Goal: Information Seeking & Learning: Find specific page/section

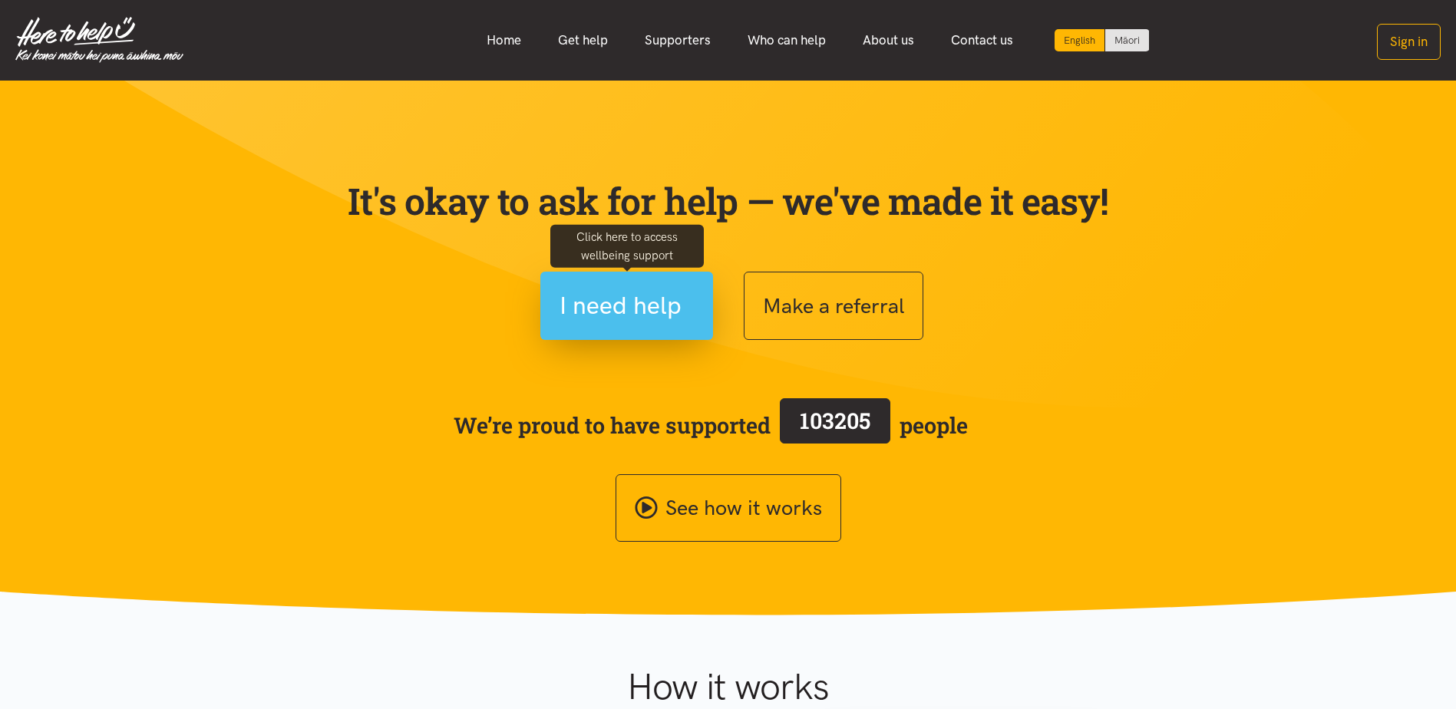
click at [639, 314] on span "I need help" at bounding box center [621, 305] width 122 height 39
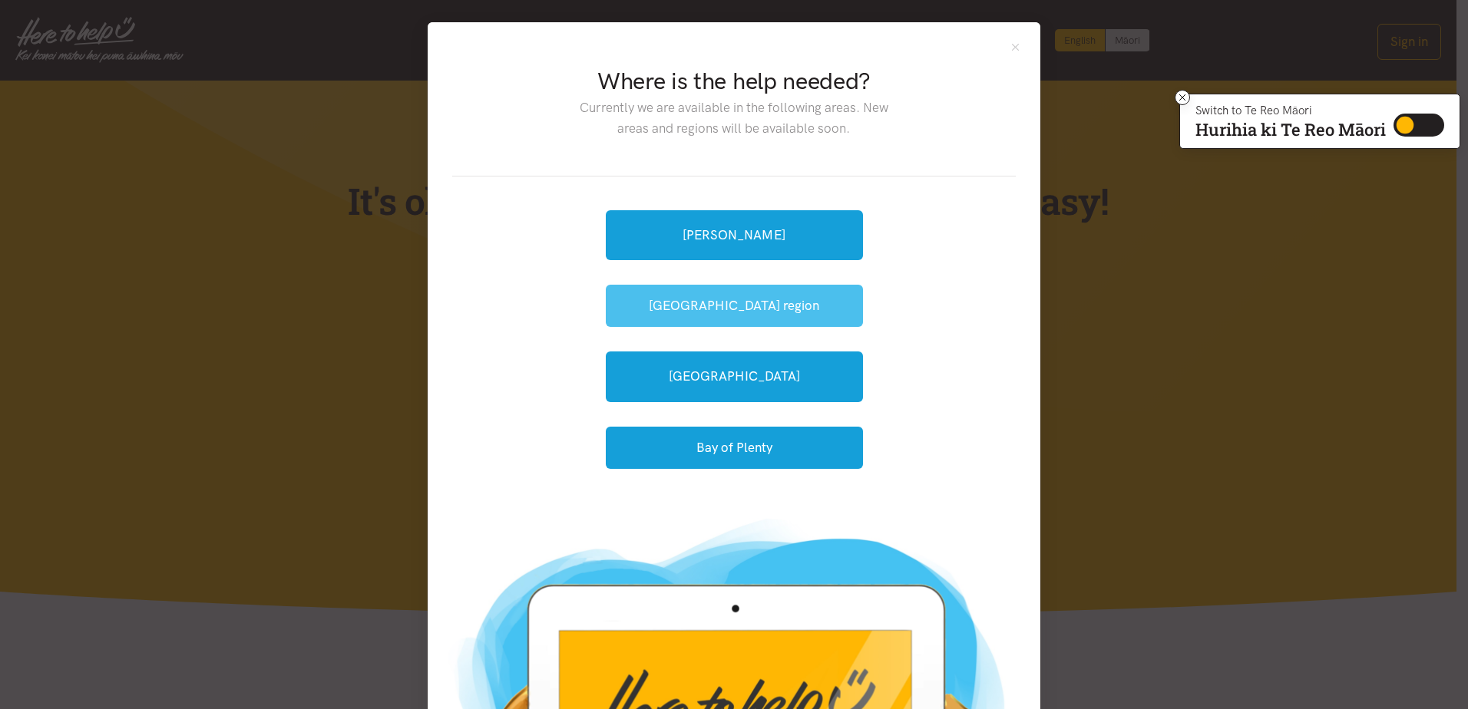
click at [752, 309] on button "[GEOGRAPHIC_DATA] region" at bounding box center [734, 306] width 257 height 42
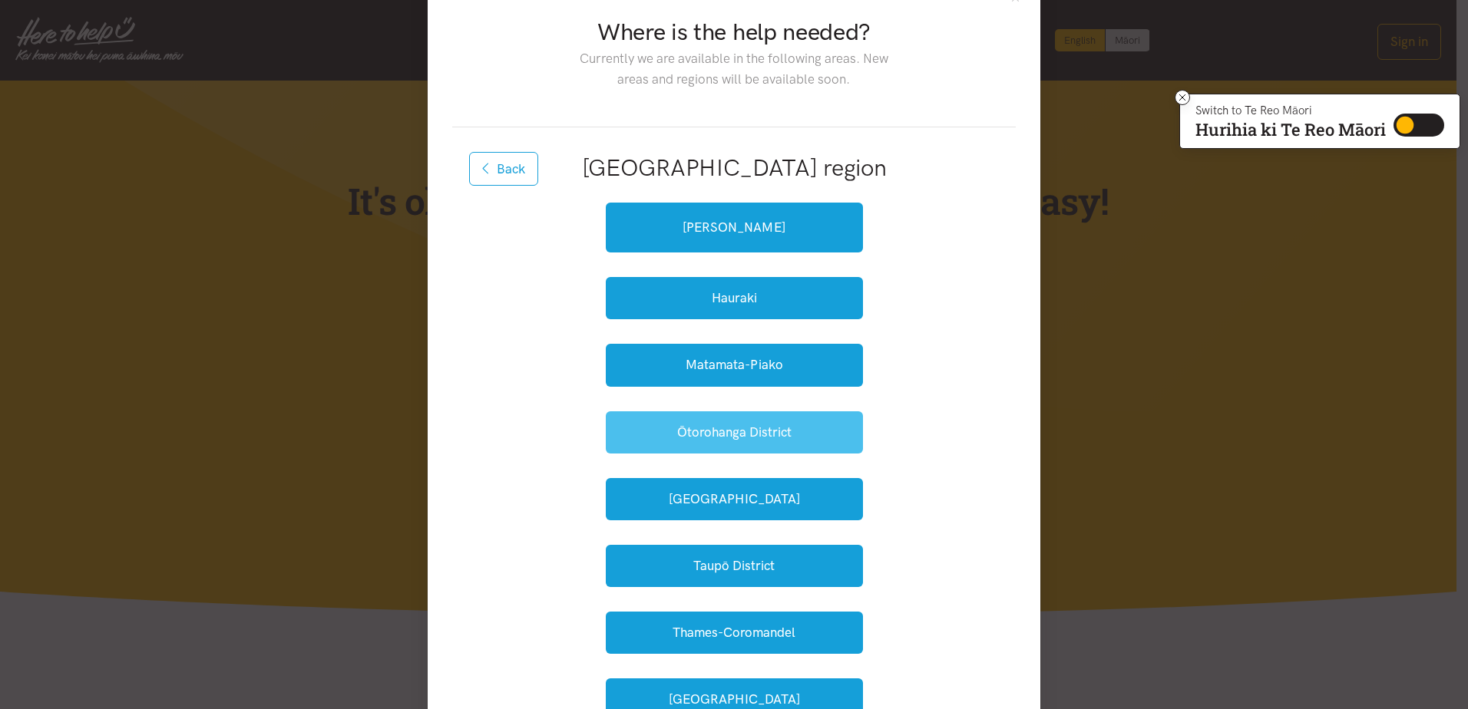
scroll to position [77, 0]
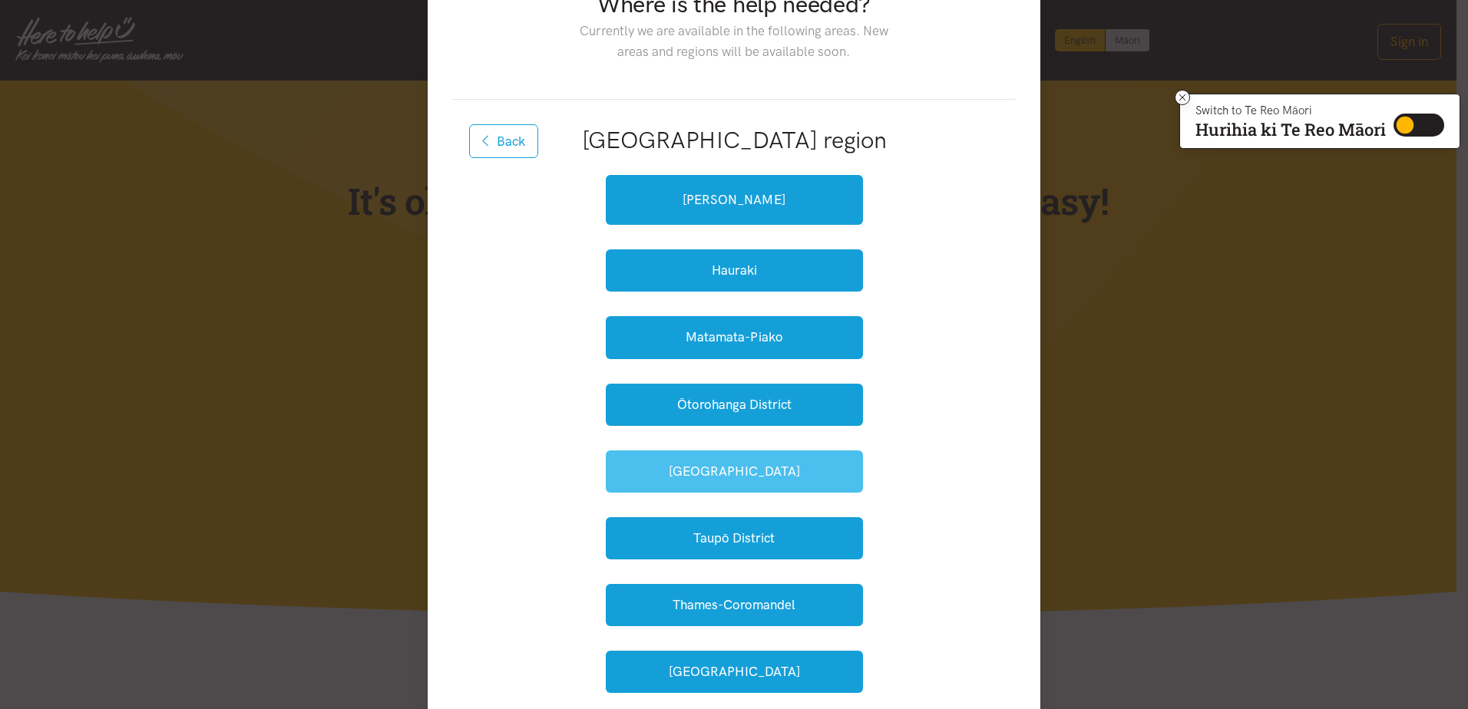
click at [728, 480] on button "South Waikato" at bounding box center [734, 472] width 257 height 42
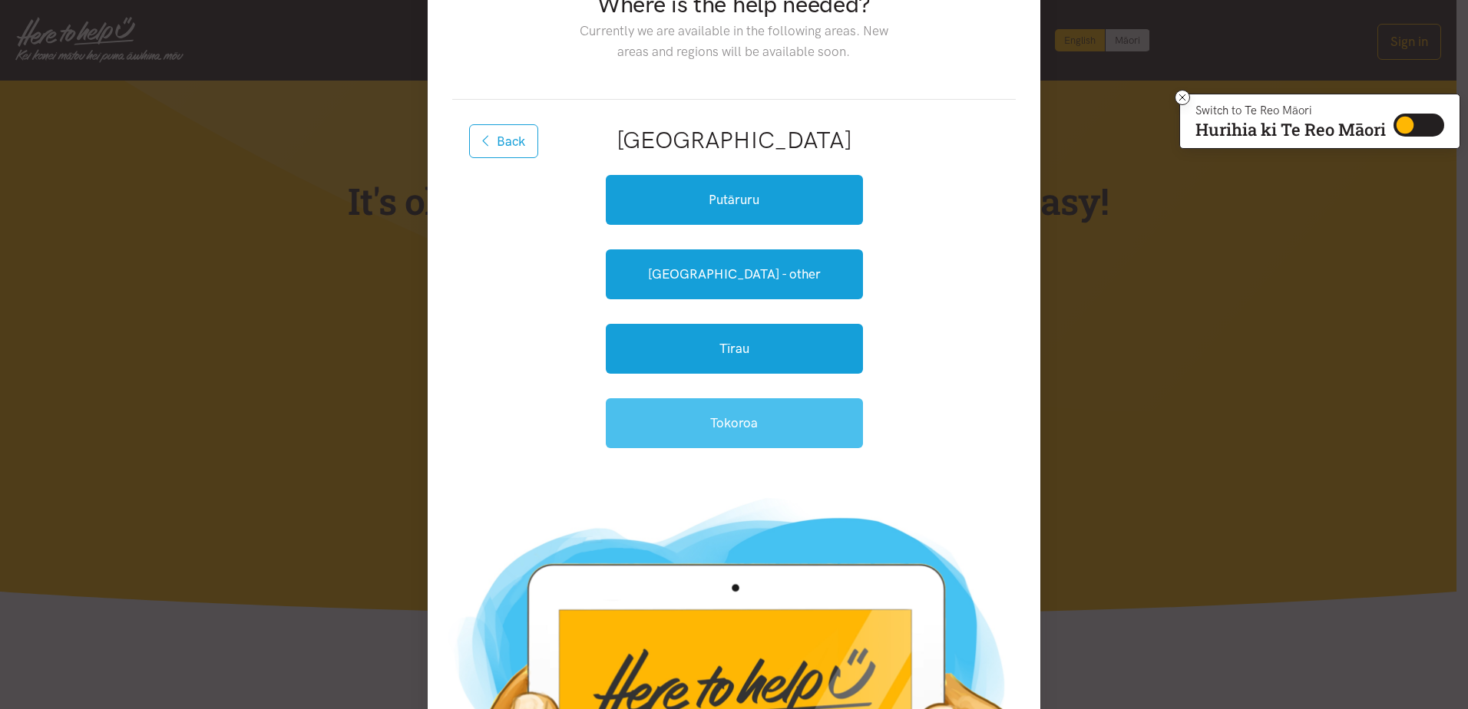
click at [743, 411] on link "Tokoroa" at bounding box center [734, 423] width 257 height 50
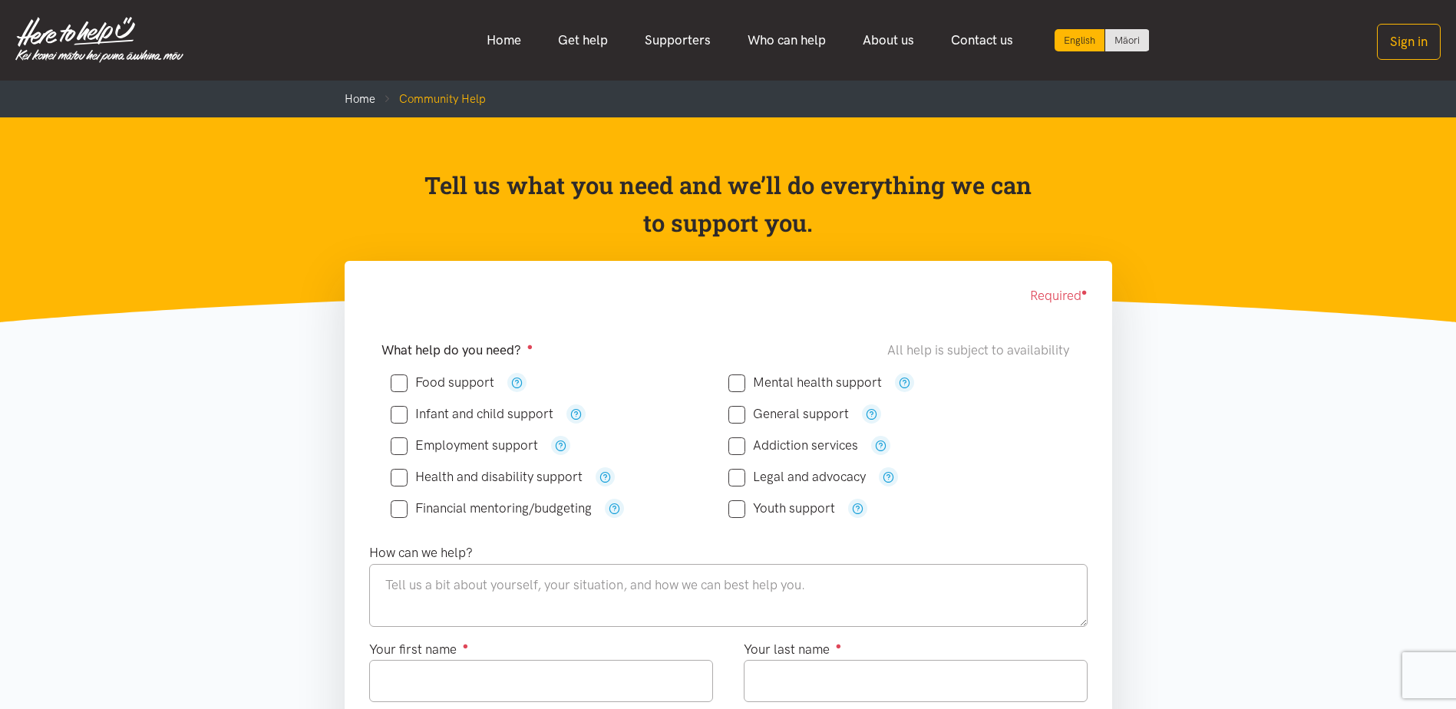
click at [401, 449] on input "Employment support" at bounding box center [464, 445] width 147 height 13
checkbox input "true"
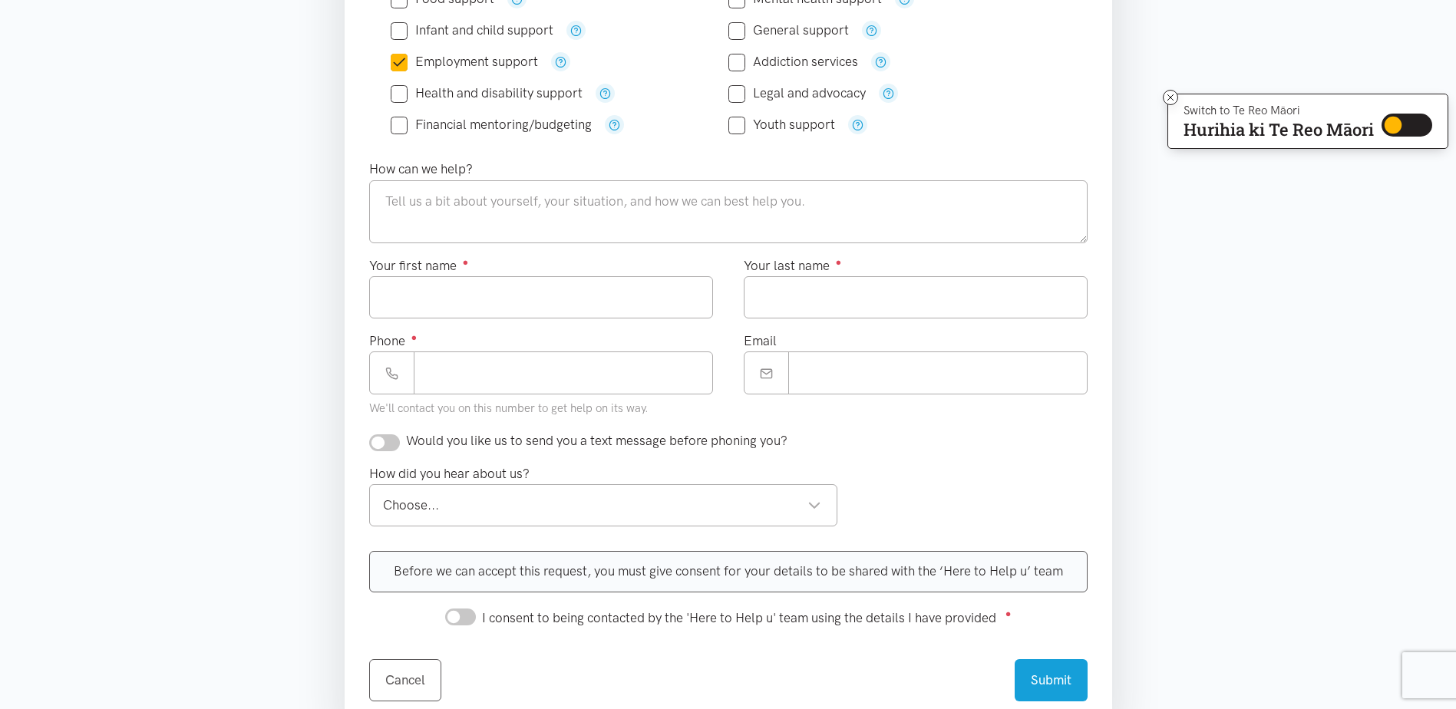
scroll to position [461, 0]
